Goal: Check status: Check status

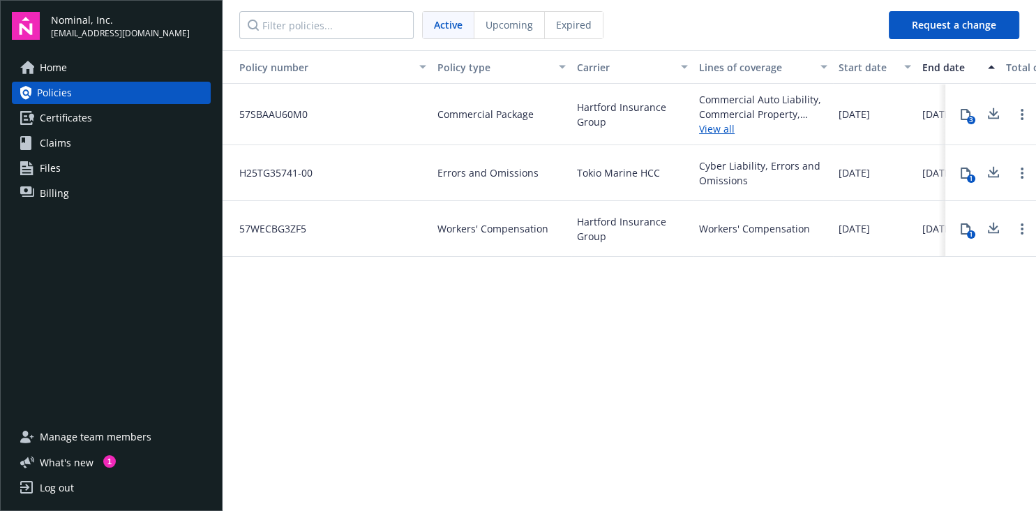
scroll to position [0, 338]
